Goal: Find specific page/section: Find specific page/section

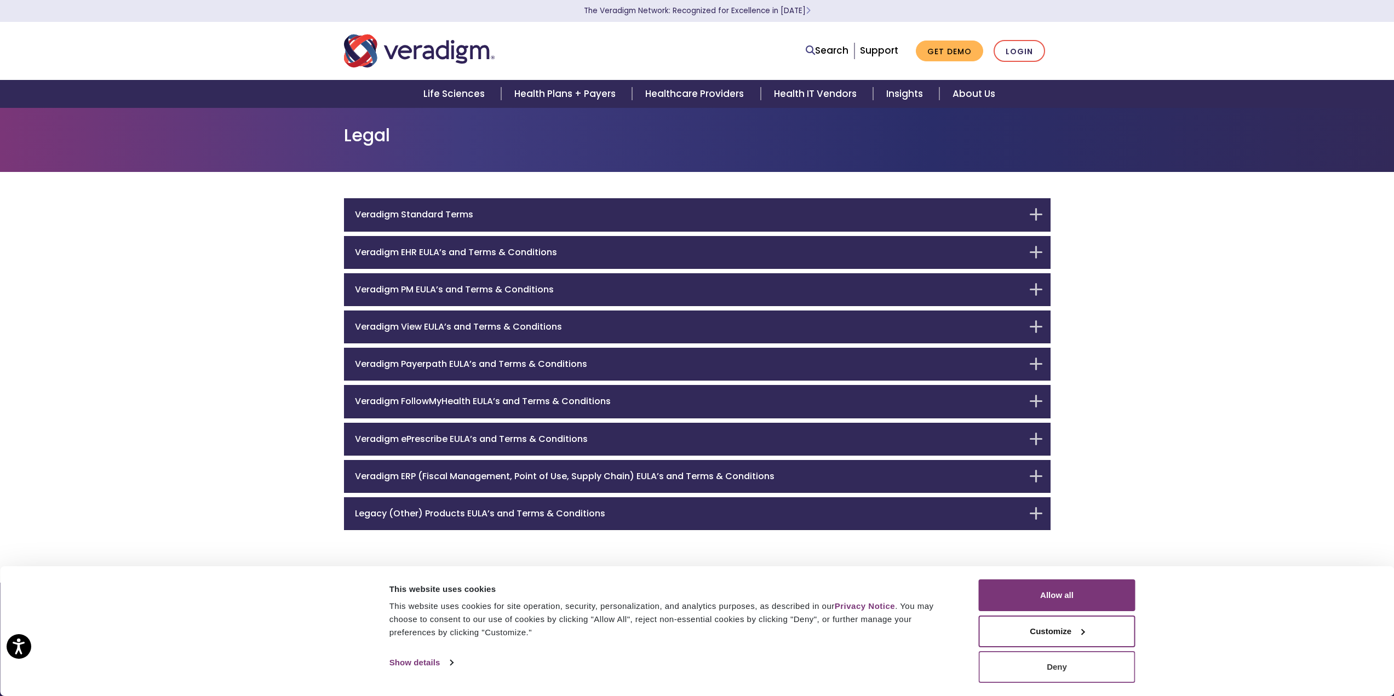
click at [1081, 665] on button "Deny" at bounding box center [1057, 667] width 157 height 32
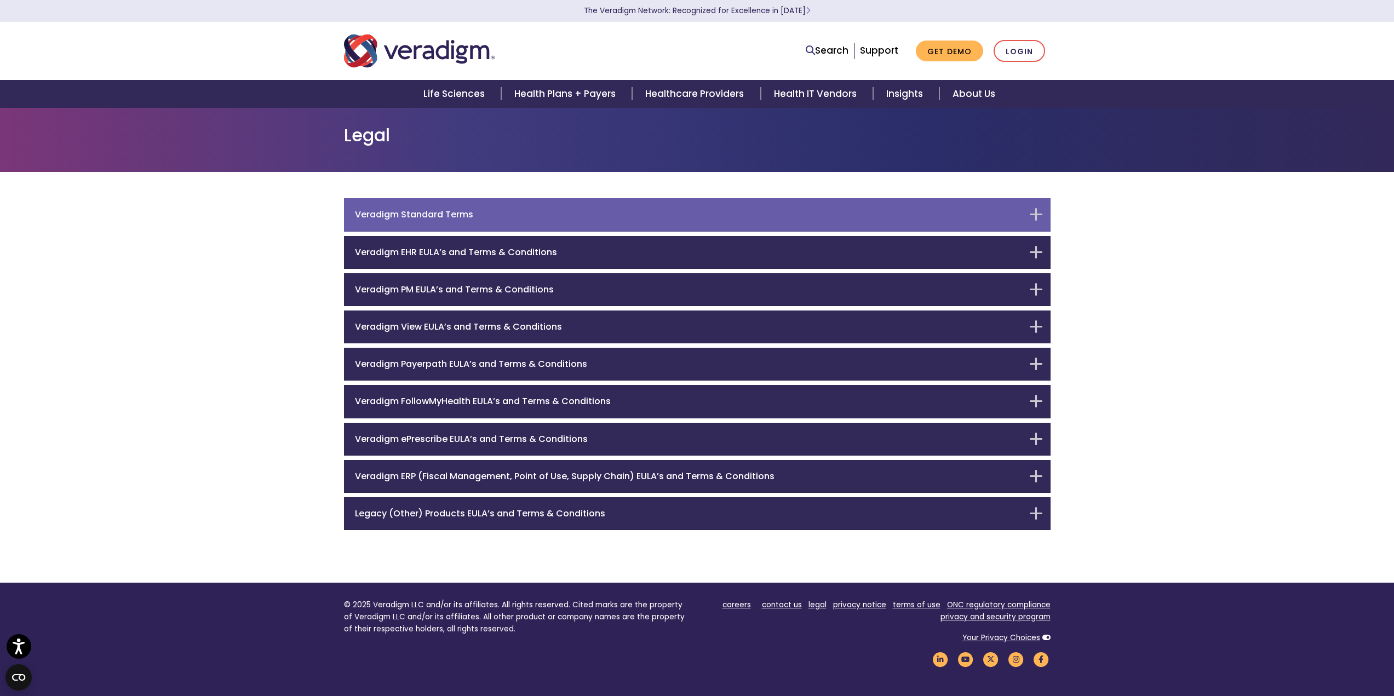
click at [458, 209] on h6 "Veradigm Standard Terms" at bounding box center [689, 214] width 668 height 10
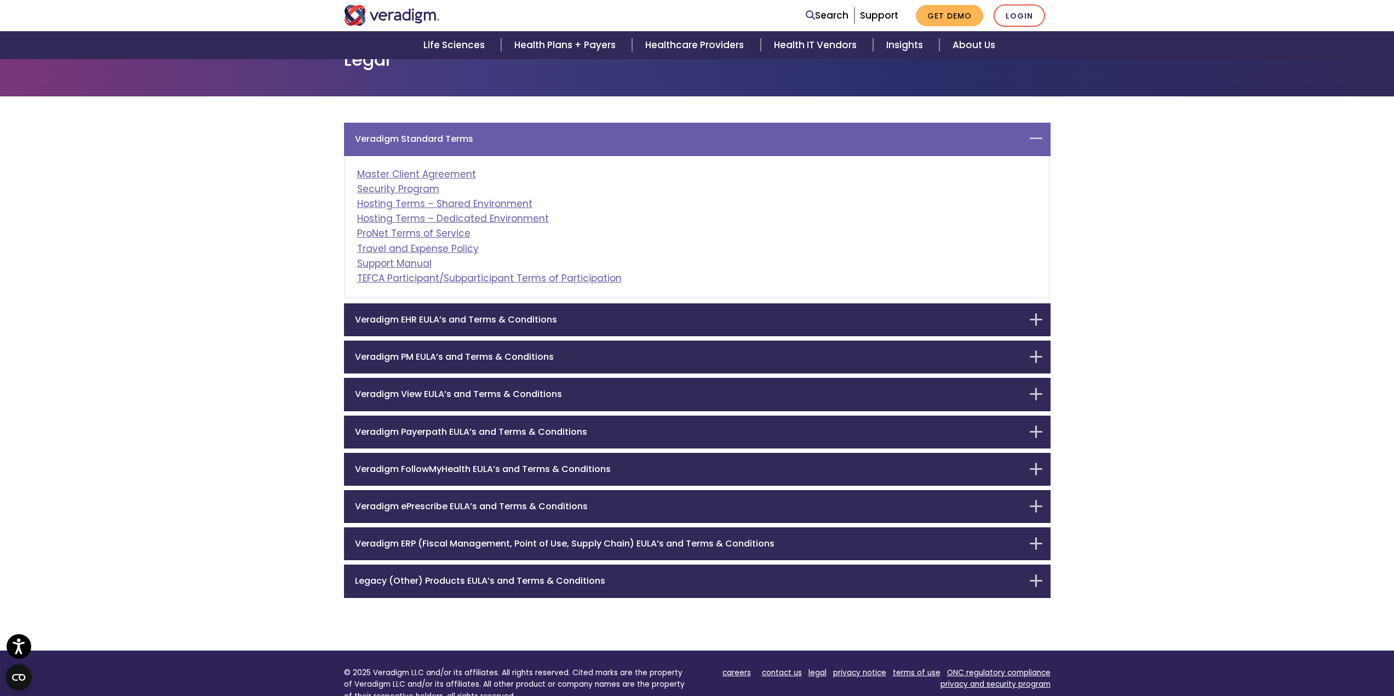
scroll to position [87, 0]
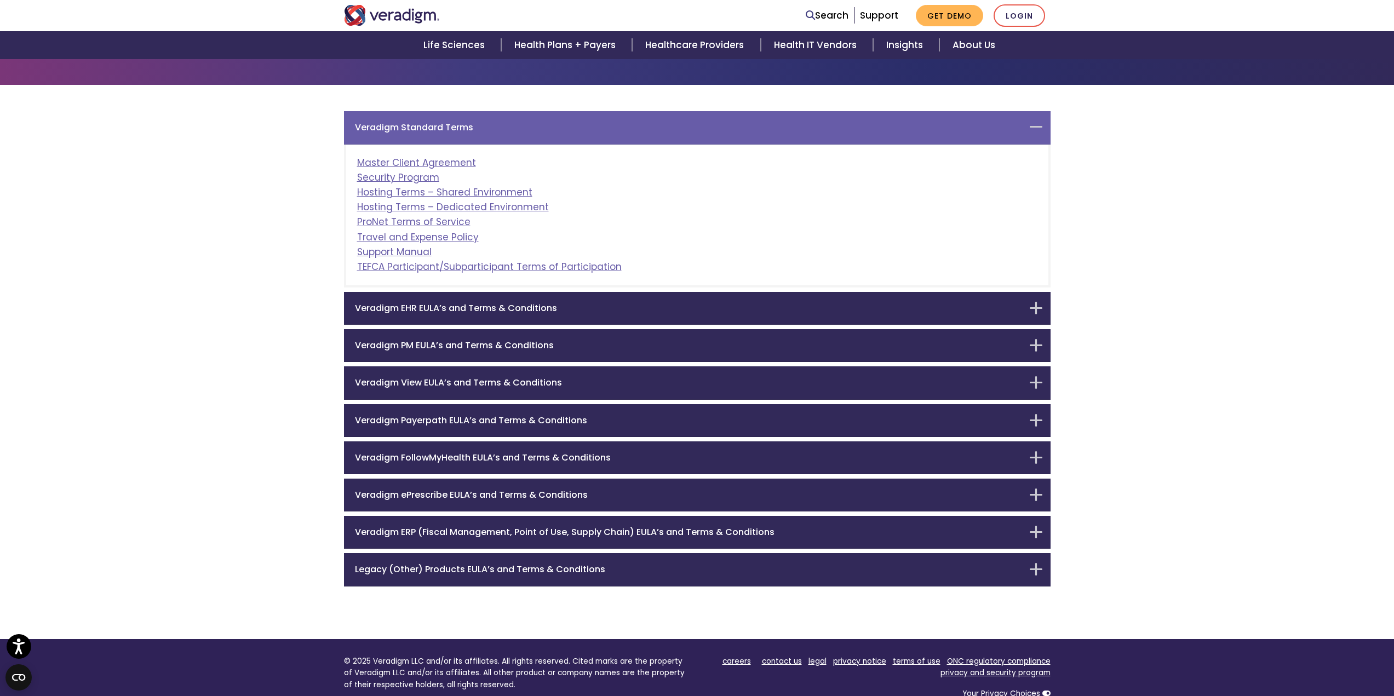
click at [426, 137] on div "Veradigm Standard Terms" at bounding box center [697, 127] width 707 height 33
